Goal: Task Accomplishment & Management: Complete application form

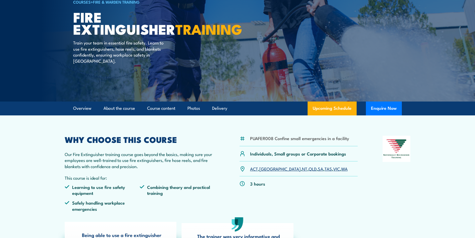
scroll to position [51, 0]
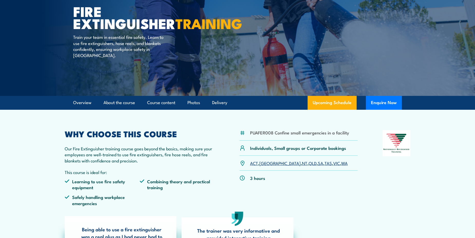
click at [324, 163] on link "TAS" at bounding box center [327, 163] width 7 height 6
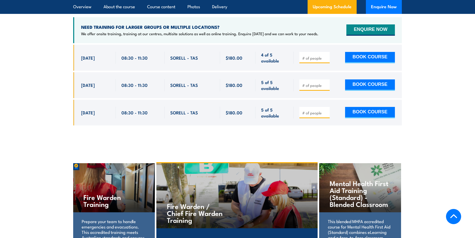
scroll to position [890, 0]
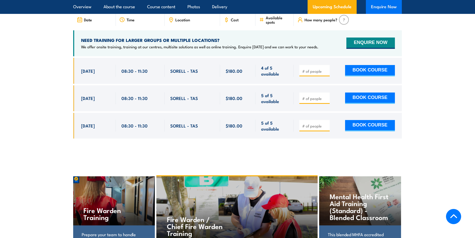
click at [381, 7] on button "Enquire Now" at bounding box center [384, 7] width 36 height 14
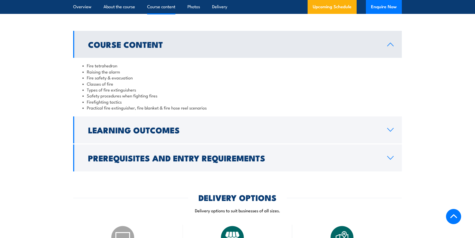
scroll to position [488, 0]
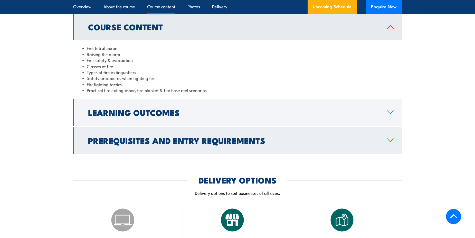
click at [132, 141] on h2 "Prerequisites and Entry Requirements" at bounding box center [233, 140] width 291 height 7
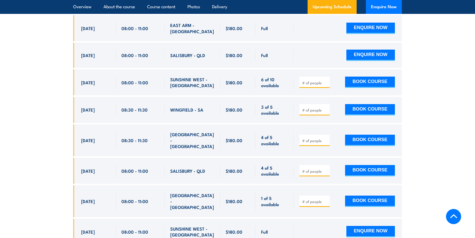
scroll to position [1283, 0]
